Goal: Complete application form

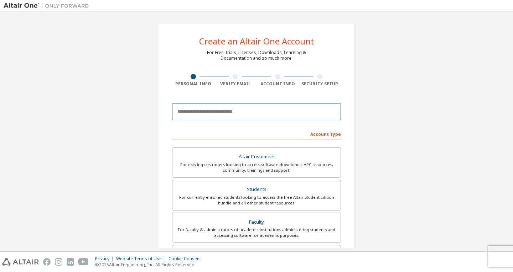
click at [214, 115] on input "email" at bounding box center [256, 111] width 169 height 17
type input "**********"
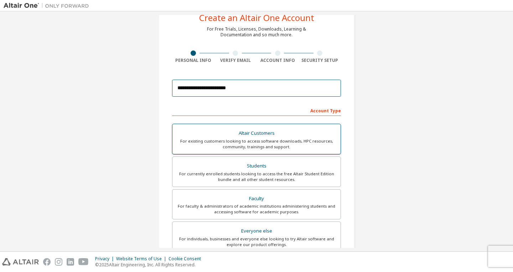
scroll to position [56, 0]
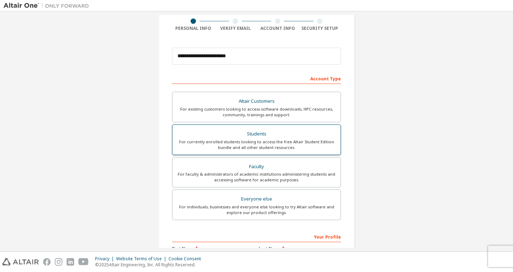
click at [235, 136] on div "Students" at bounding box center [256, 134] width 159 height 10
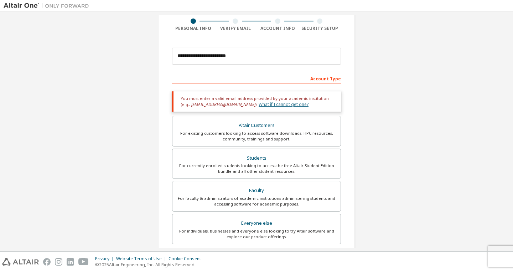
click at [258, 105] on link "What if I cannot get one?" at bounding box center [283, 104] width 50 height 6
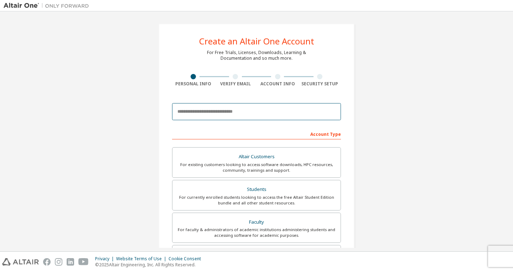
click at [192, 116] on input "email" at bounding box center [256, 111] width 169 height 17
type input "**********"
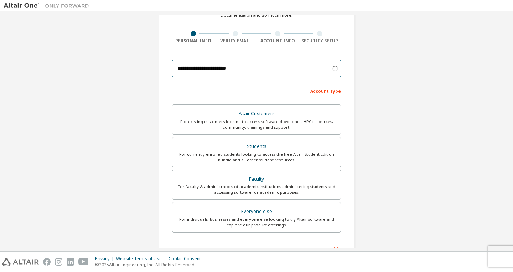
scroll to position [43, 0]
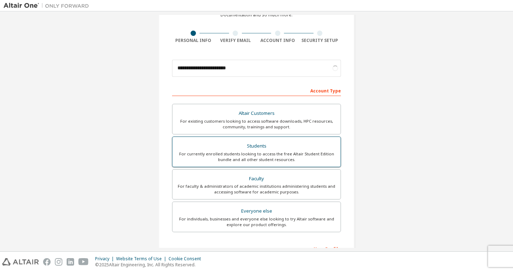
click at [212, 144] on div "Students" at bounding box center [256, 146] width 159 height 10
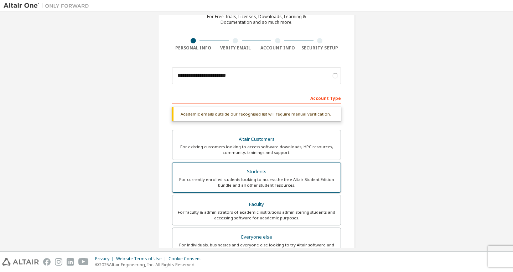
scroll to position [0, 0]
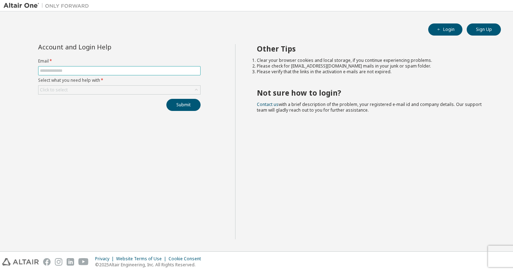
click at [90, 69] on input "text" at bounding box center [119, 71] width 159 height 6
type input "**********"
click at [112, 90] on div "Click to select" at bounding box center [119, 90] width 162 height 9
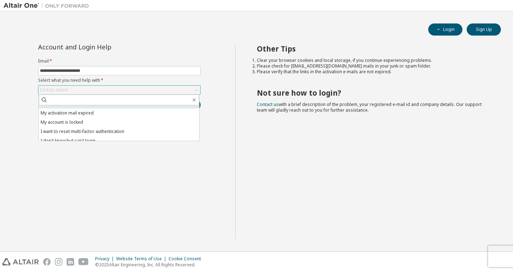
scroll to position [20, 0]
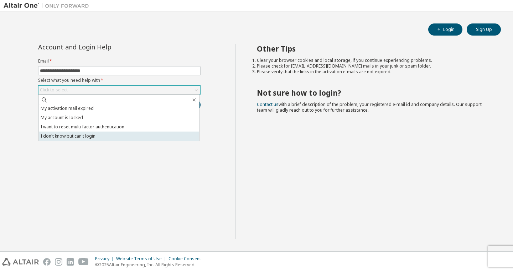
click at [95, 138] on li "I don't know but can't login" at bounding box center [119, 136] width 160 height 9
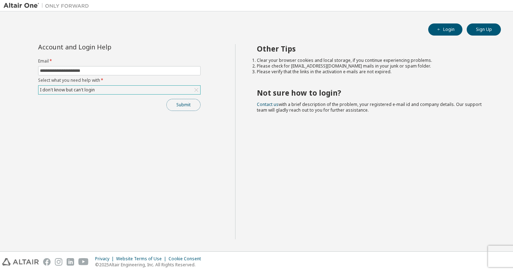
click at [176, 108] on button "Submit" at bounding box center [183, 105] width 34 height 12
